Goal: Check status: Check status

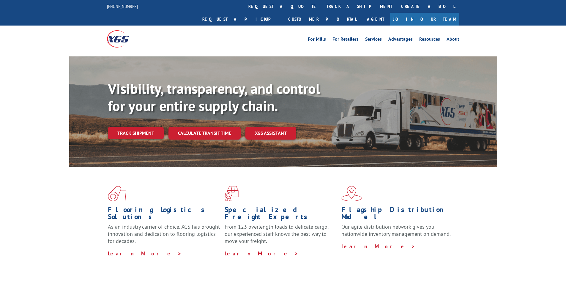
click at [148, 127] on link "Track shipment" at bounding box center [136, 133] width 56 height 12
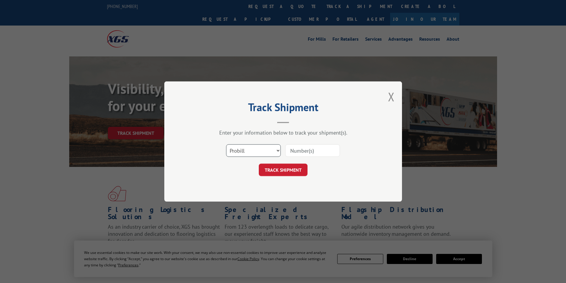
click at [234, 147] on select "Select category... Probill BOL PO" at bounding box center [253, 150] width 55 height 12
select select "bol"
click at [226, 144] on select "Select category... Probill BOL PO" at bounding box center [253, 150] width 55 height 12
click at [298, 153] on input at bounding box center [312, 150] width 55 height 12
paste input "6049240"
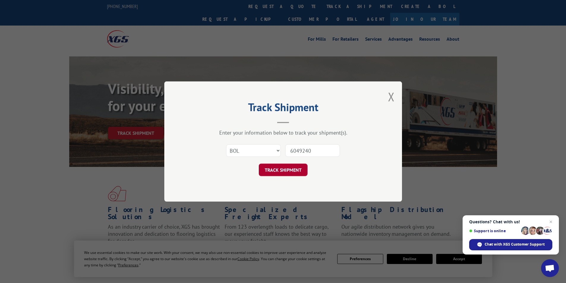
type input "6049240"
click at [295, 174] on button "TRACK SHIPMENT" at bounding box center [283, 170] width 49 height 12
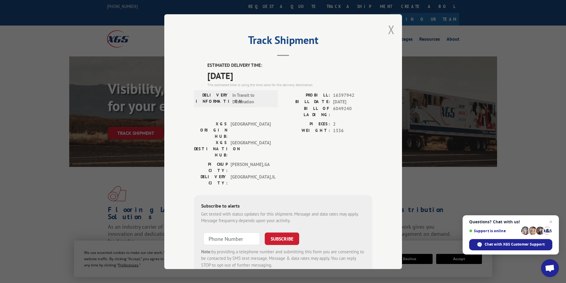
click at [388, 33] on button "Close modal" at bounding box center [391, 30] width 7 height 16
